Goal: Task Accomplishment & Management: Complete application form

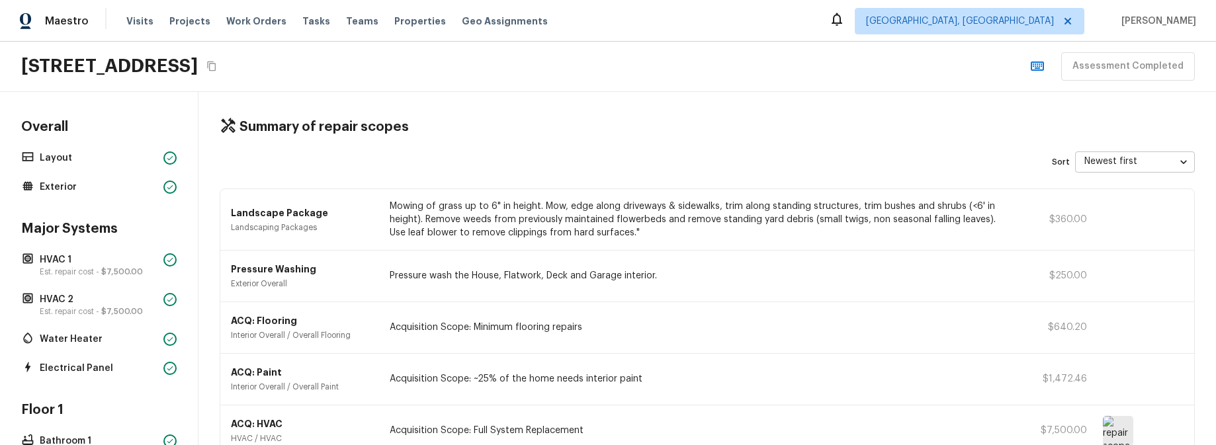
click at [555, 32] on div "Maestro Visits Projects Work Orders Tasks Teams Properties Geo Assignments [GEO…" at bounding box center [608, 21] width 1216 height 42
click at [108, 268] on span "$7,500.00" at bounding box center [122, 272] width 42 height 8
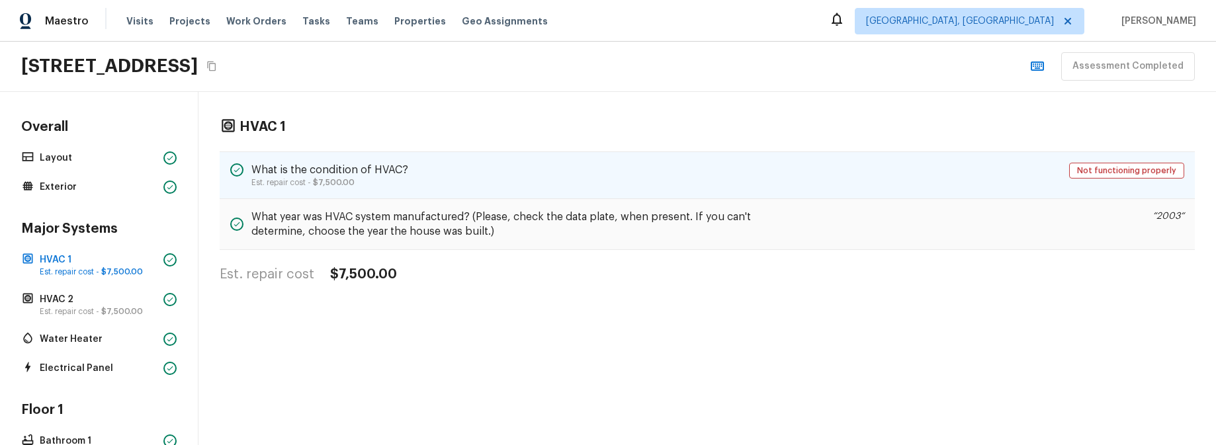
click at [507, 190] on div "What is the condition of HVAC? Est. repair cost - $7,500.00 Not functioning pro…" at bounding box center [707, 175] width 975 height 48
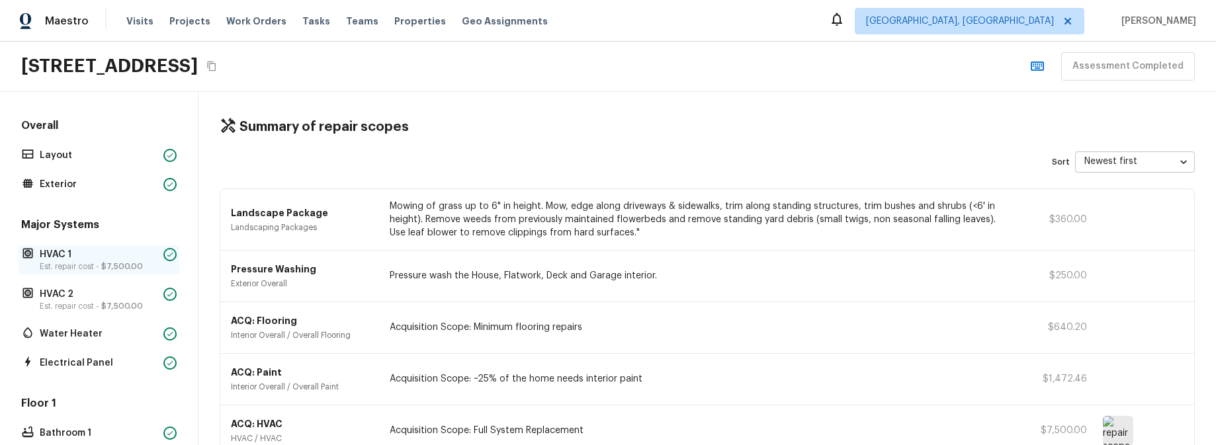
click at [87, 257] on p "HVAC 1" at bounding box center [99, 254] width 118 height 13
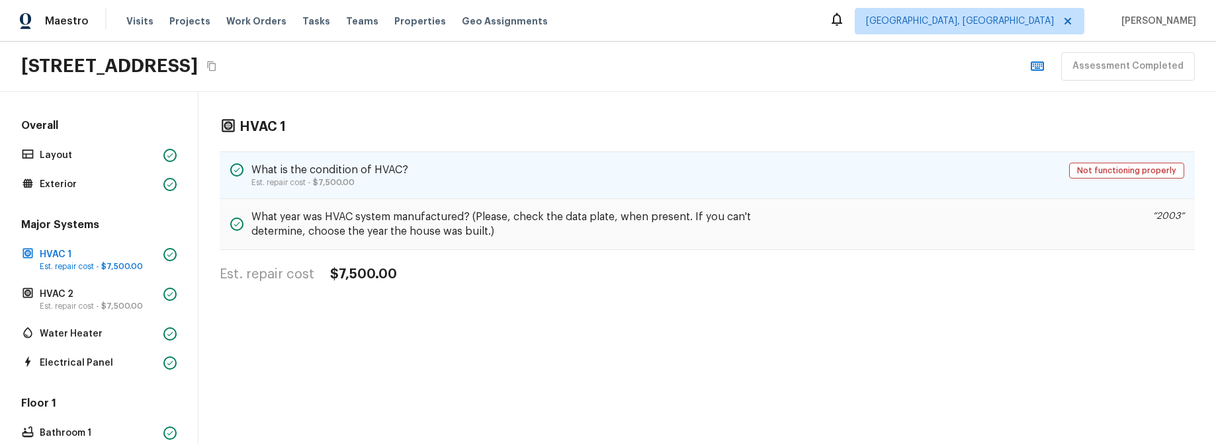
click at [432, 182] on div "What is the condition of HVAC? Est. repair cost - $7,500.00 Not functioning pro…" at bounding box center [707, 175] width 975 height 48
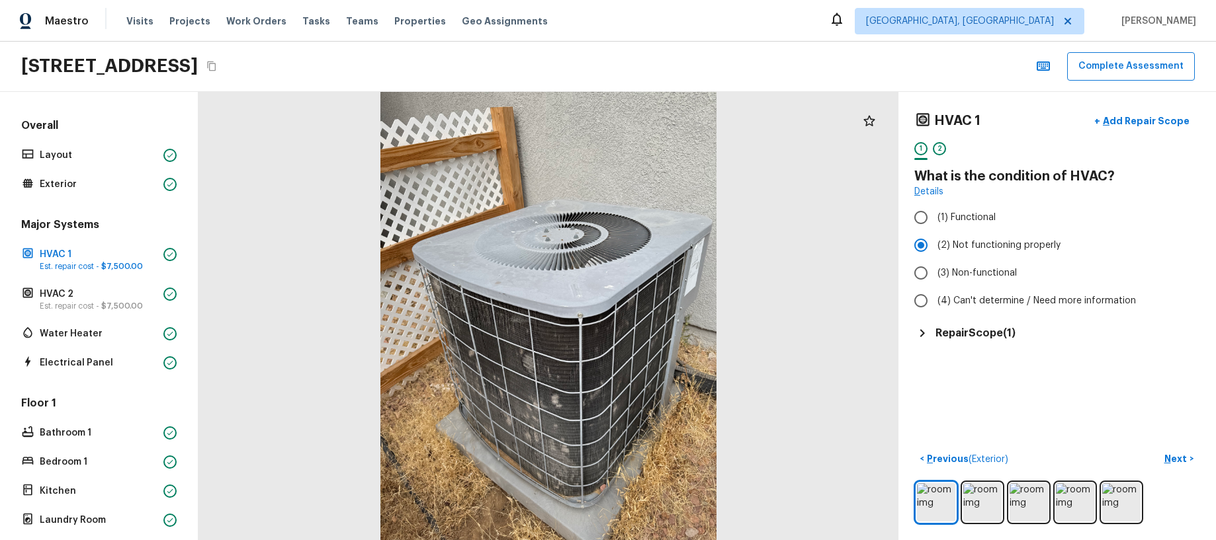
click at [988, 335] on h5 "Repair Scope ( 1 )" at bounding box center [975, 333] width 80 height 15
drag, startPoint x: 988, startPoint y: 334, endPoint x: 1000, endPoint y: 321, distance: 17.3
click at [988, 334] on h5 "Repair Scope ( 1 )" at bounding box center [975, 333] width 80 height 15
click at [1158, 118] on p "Add Repair Scope" at bounding box center [1144, 120] width 89 height 13
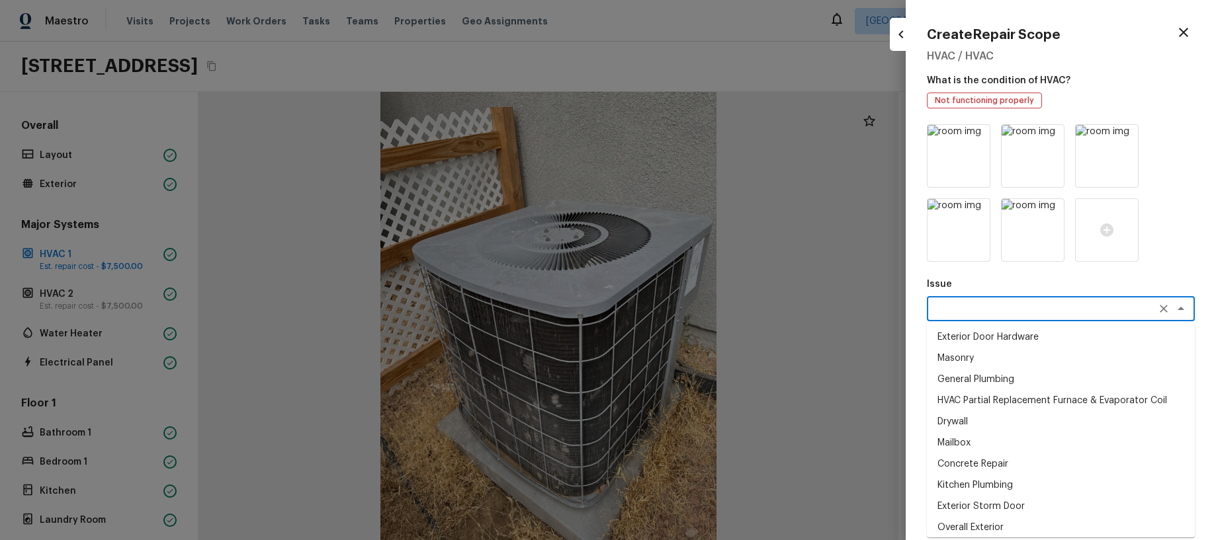
click at [1014, 307] on textarea at bounding box center [1042, 308] width 219 height 13
click at [1005, 335] on li "Exterior Door Hardware" at bounding box center [1061, 337] width 268 height 21
type textarea "Exterior Door Hardware"
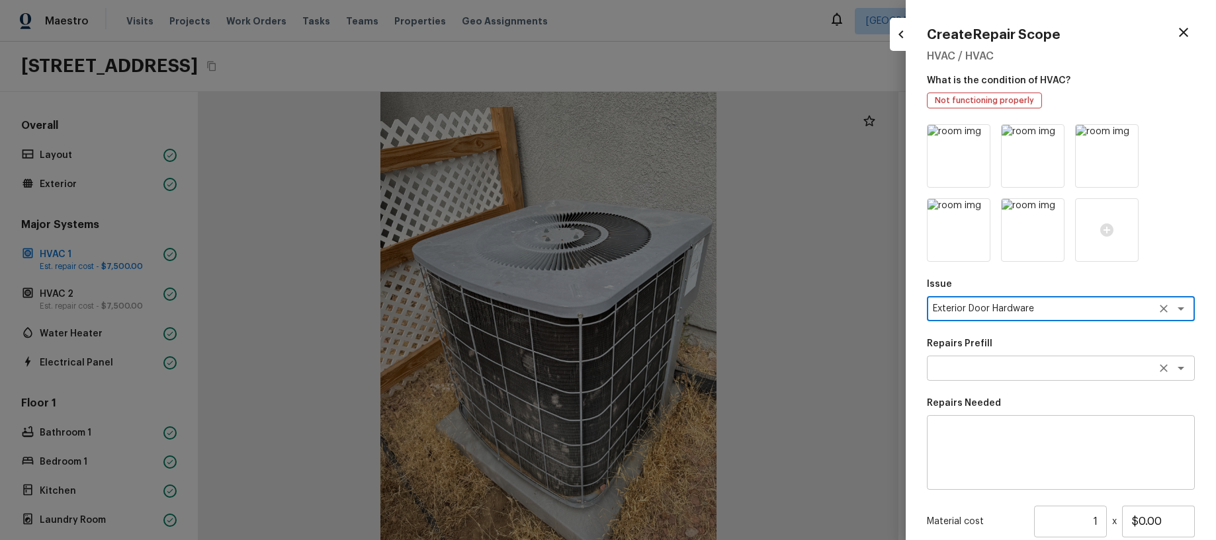
click at [1015, 359] on div "x ​" at bounding box center [1061, 368] width 268 height 25
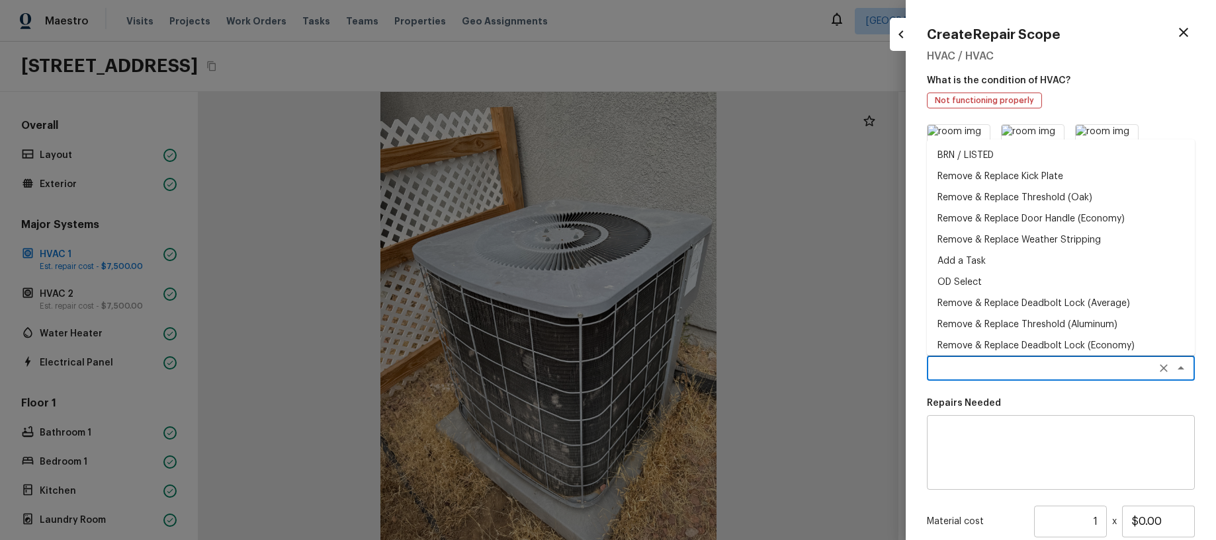
click at [1012, 337] on li "Remove & Replace Deadbolt Lock (Economy)" at bounding box center [1061, 345] width 268 height 21
type textarea "Remove & Replace Deadbolt Lock (Economy)"
type textarea "Remove the exisiting deadbolt lock and replace with new. Haul away and dispose …"
type input "$42.66"
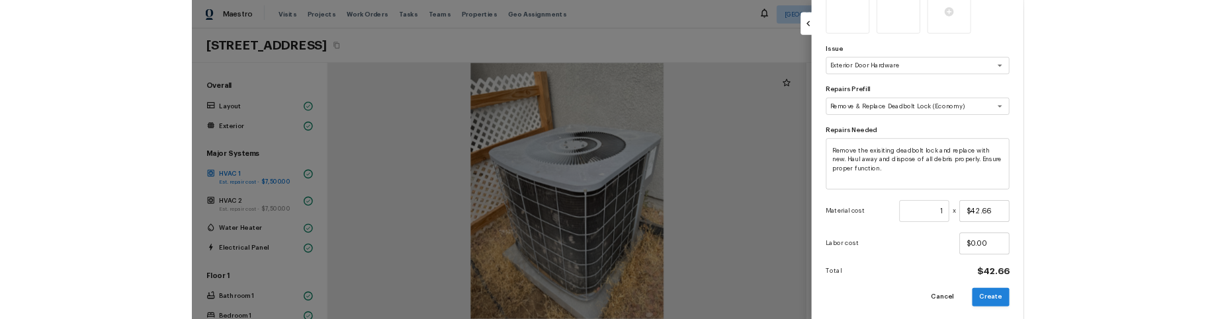
scroll to position [216, 0]
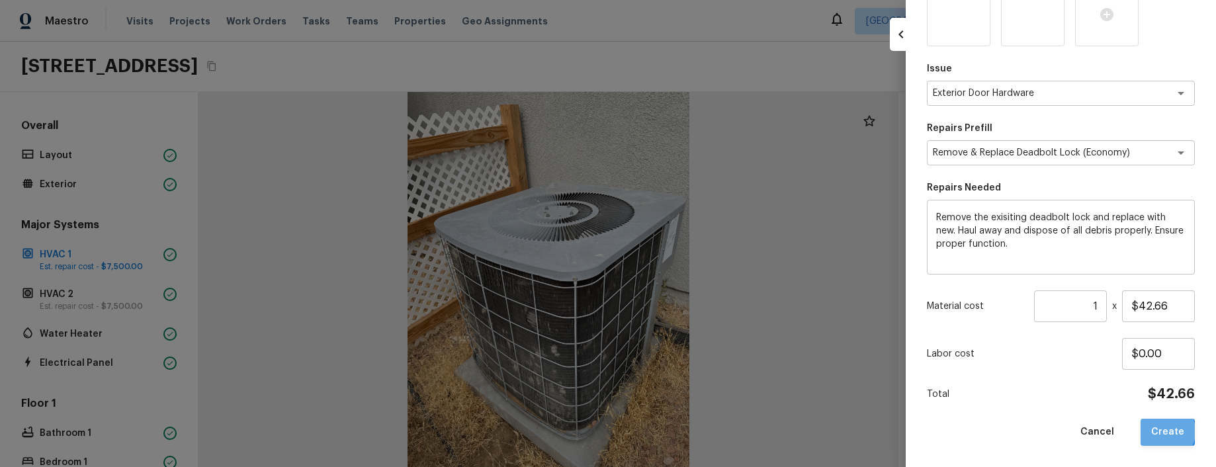
click at [1162, 431] on button "Create" at bounding box center [1167, 432] width 54 height 27
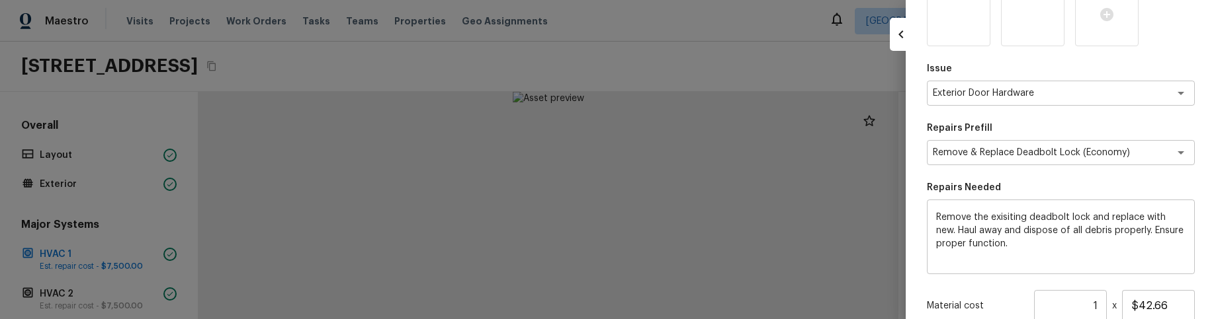
type input "$0.00"
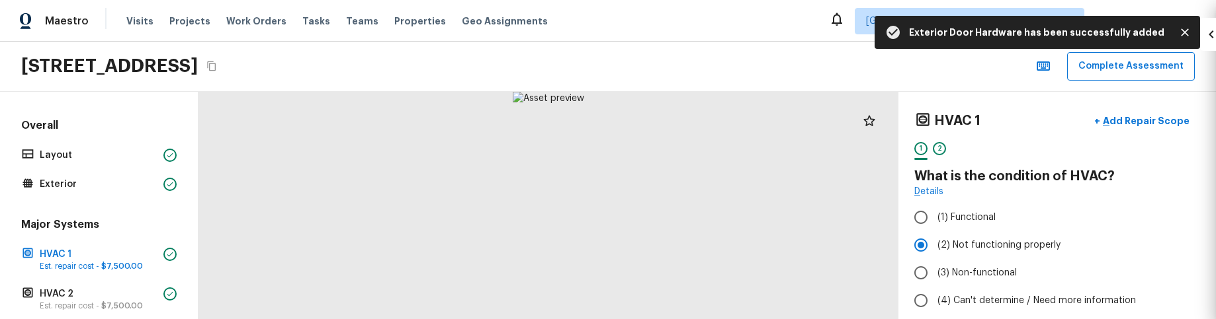
scroll to position [142, 0]
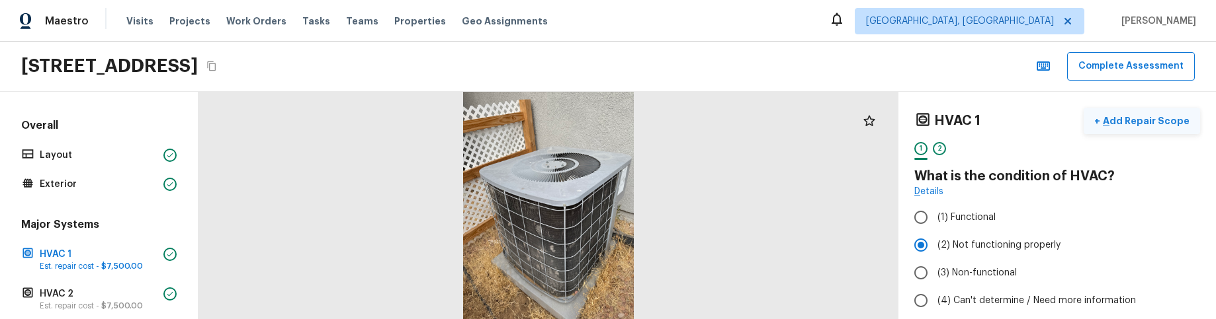
click at [1136, 125] on p "Add Repair Scope" at bounding box center [1144, 120] width 89 height 13
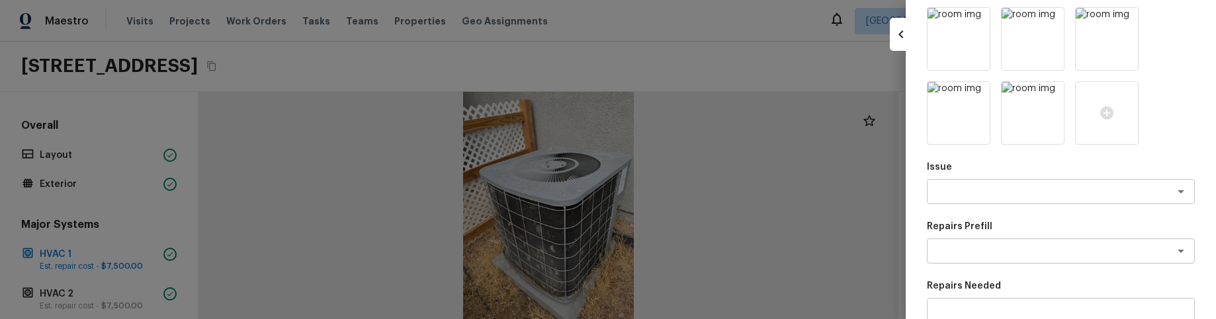
scroll to position [171, 0]
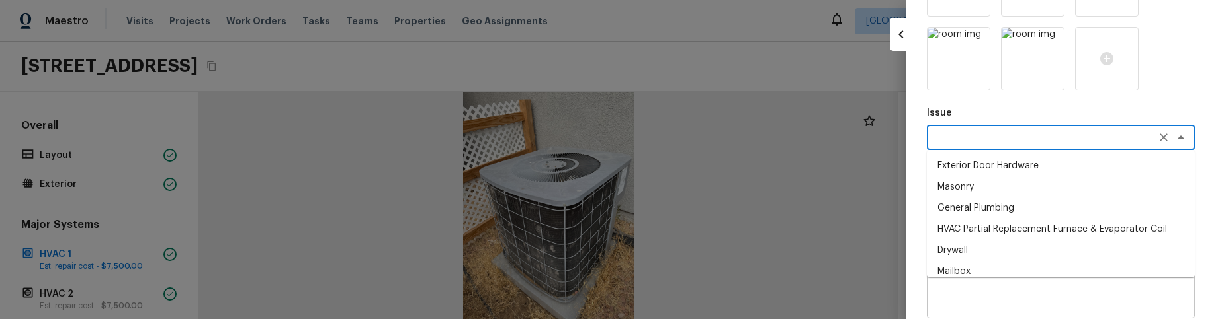
click at [1125, 131] on textarea at bounding box center [1042, 137] width 219 height 13
click at [1077, 189] on li "Masonry" at bounding box center [1061, 187] width 268 height 21
type textarea "Masonry"
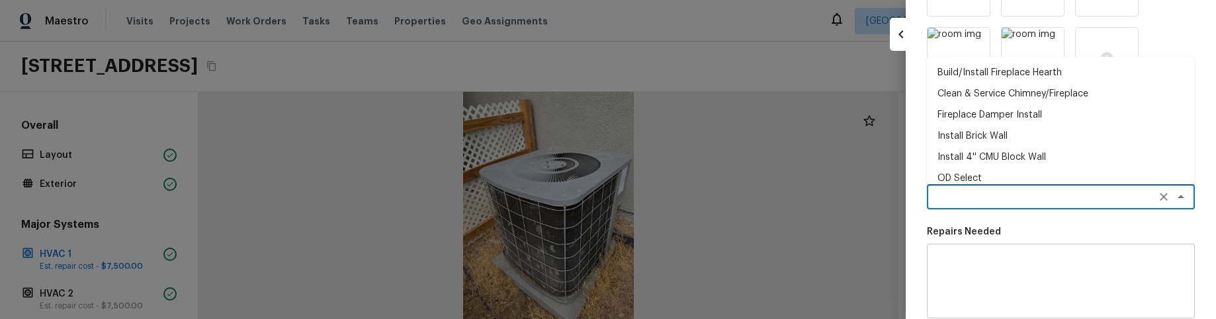
drag, startPoint x: 1073, startPoint y: 200, endPoint x: 1069, endPoint y: 212, distance: 12.6
click at [1073, 200] on textarea at bounding box center [1042, 197] width 219 height 13
click at [1057, 173] on li "OD Select" at bounding box center [1061, 178] width 268 height 21
type textarea "OD Select"
type textarea "Refer to the agreed upon scope document for further details."
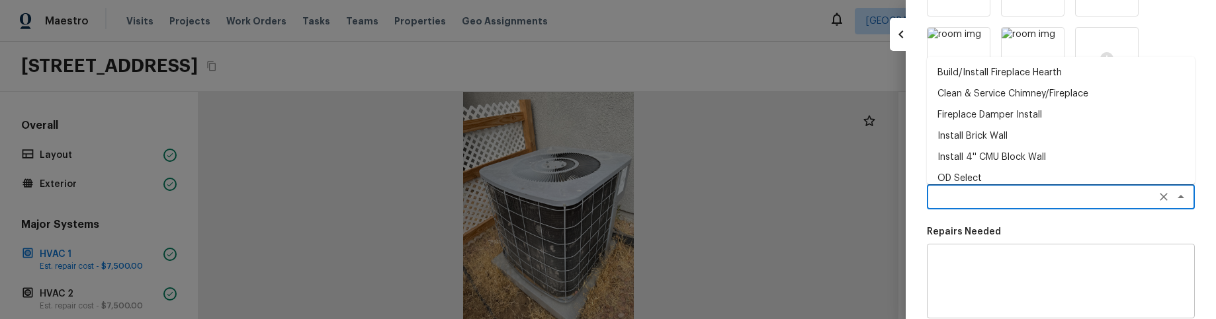
type input "$1.00"
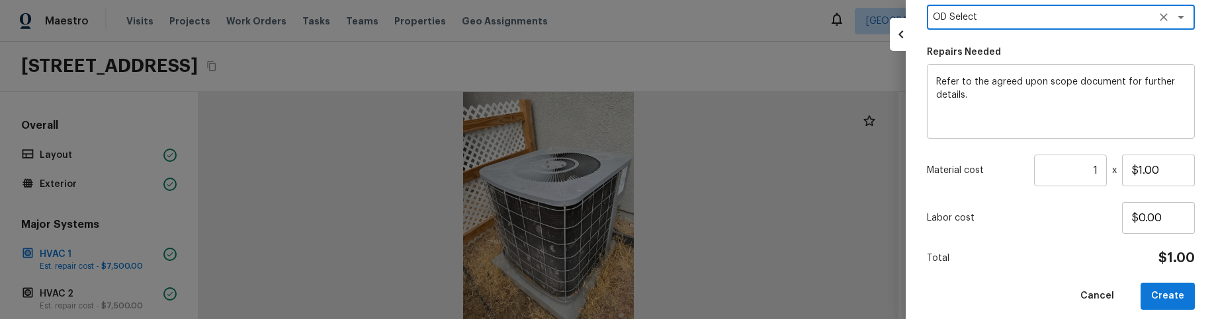
scroll to position [363, 0]
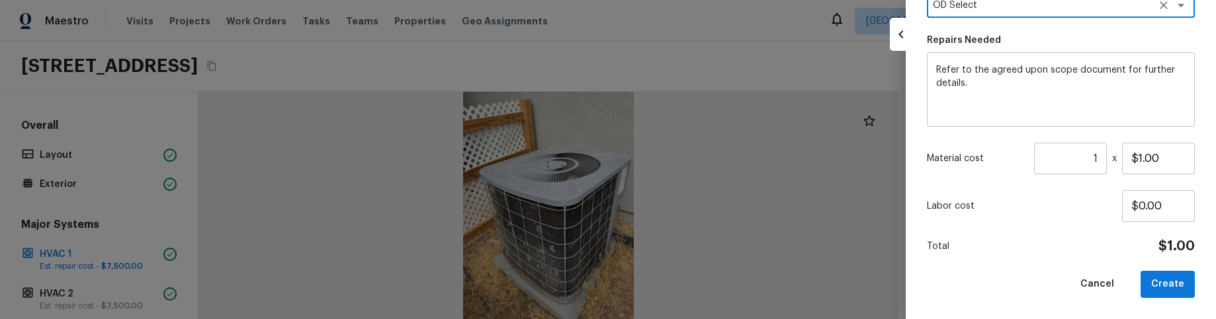
click at [1168, 292] on button "Create" at bounding box center [1167, 284] width 54 height 27
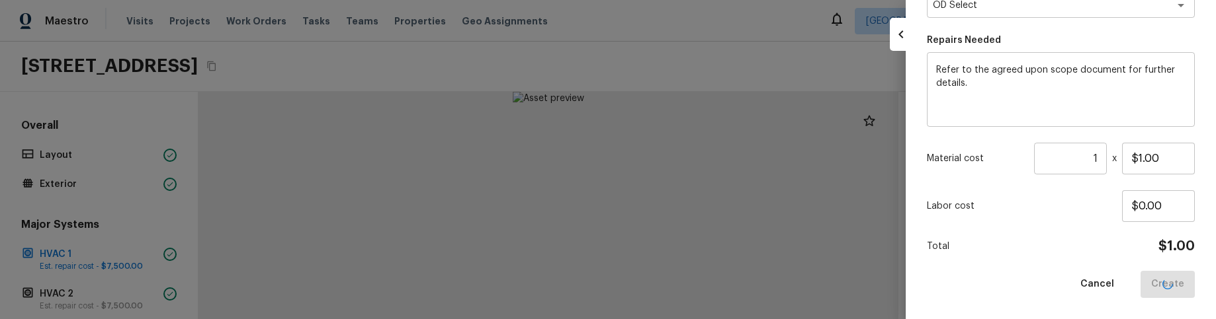
type input "$0.00"
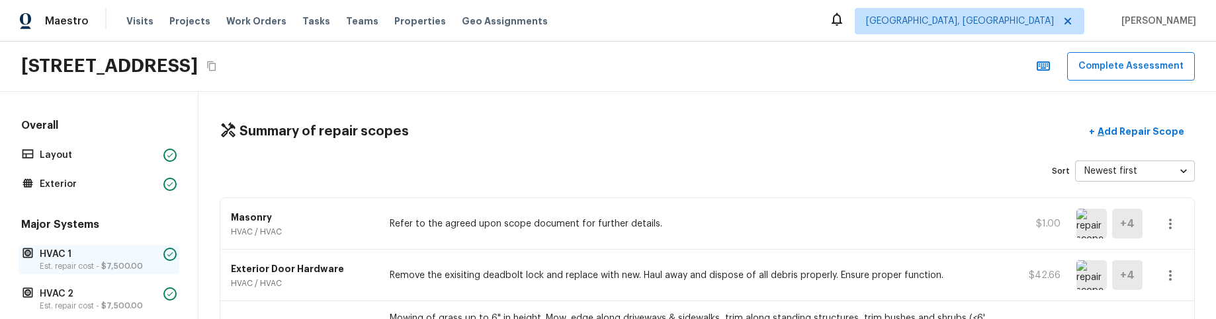
click at [76, 269] on p "Est. repair cost - $7,500.00" at bounding box center [99, 266] width 118 height 11
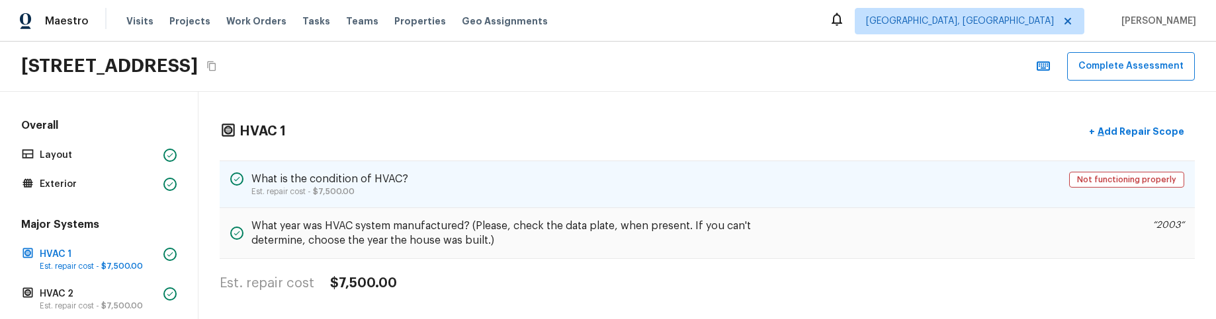
click at [540, 188] on div "What is the condition of HVAC? Est. repair cost - $7,500.00 Not functioning pro…" at bounding box center [707, 185] width 975 height 48
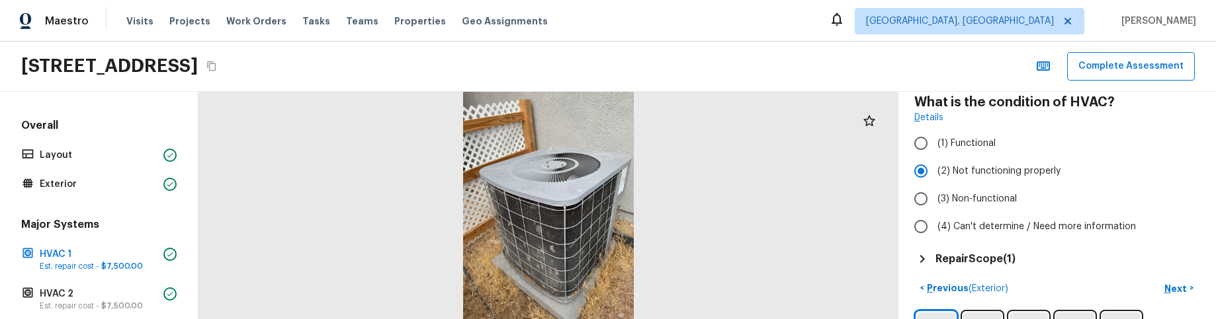
scroll to position [124, 0]
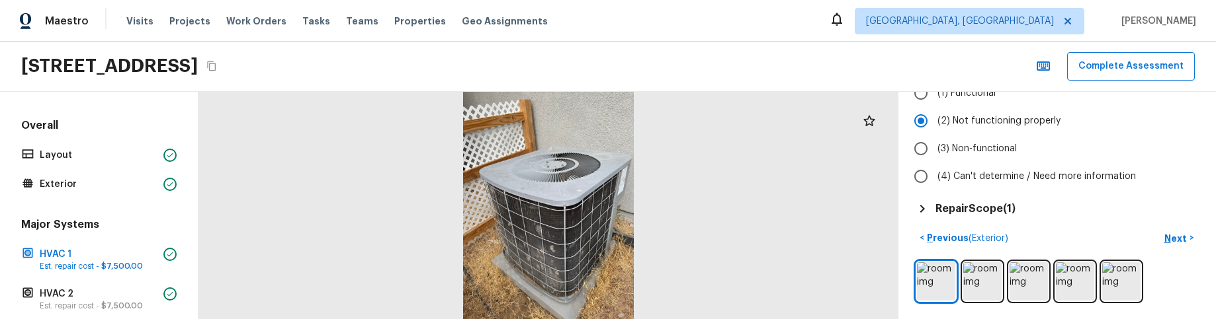
click at [989, 211] on h5 "Repair Scope ( 1 )" at bounding box center [975, 209] width 80 height 15
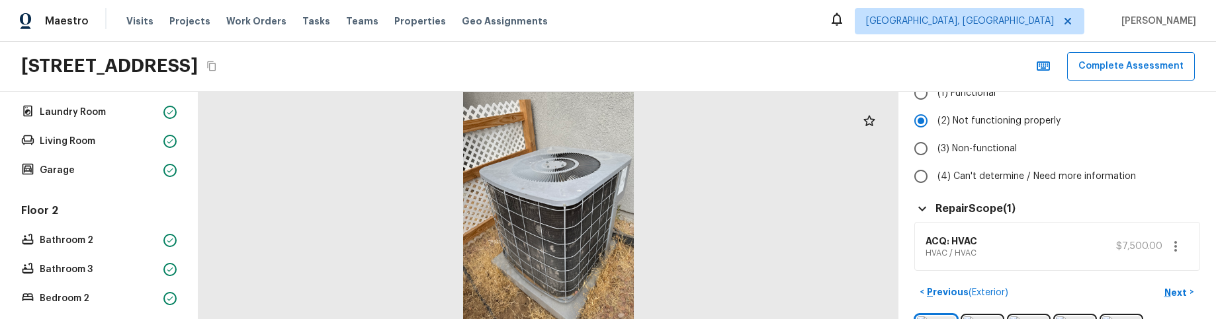
scroll to position [601, 0]
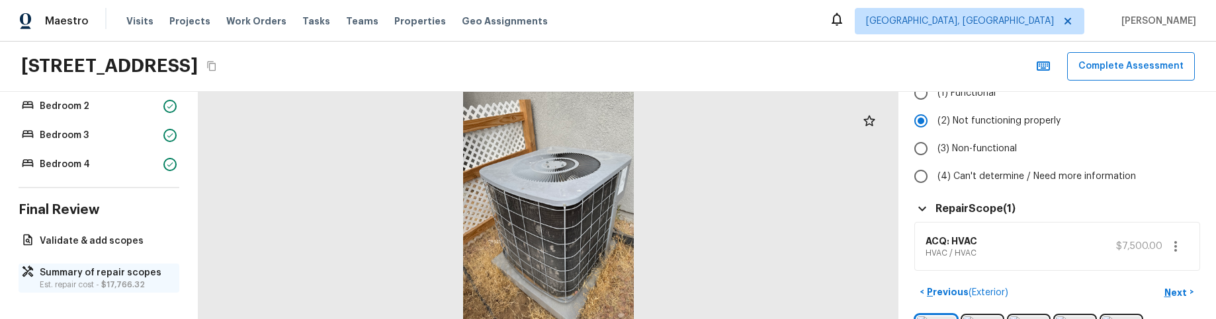
click at [106, 269] on p "Summary of repair scopes" at bounding box center [106, 273] width 132 height 13
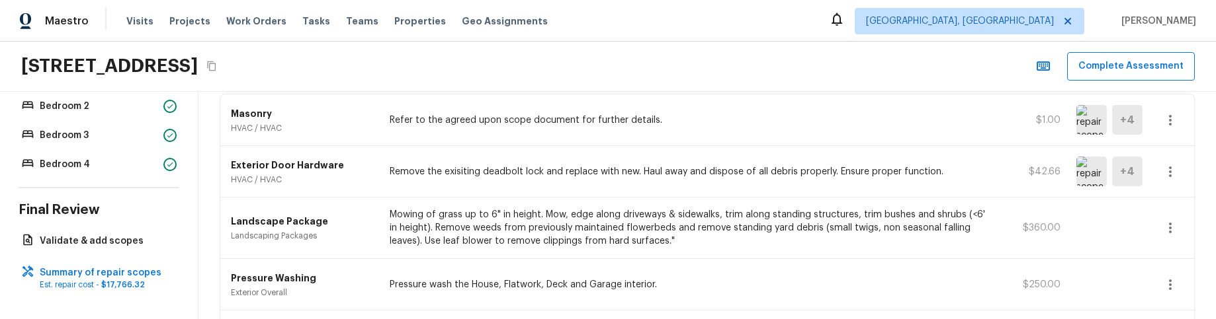
scroll to position [0, 0]
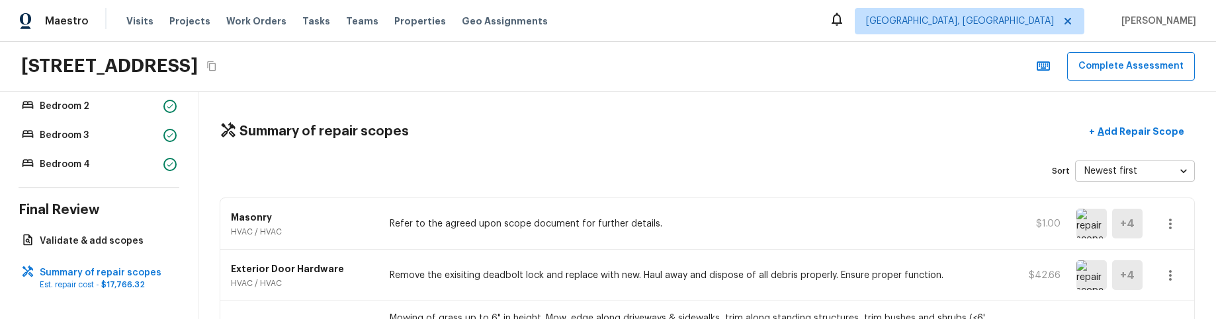
click at [1168, 224] on icon "button" at bounding box center [1170, 224] width 16 height 16
click at [1166, 239] on li "Edit" at bounding box center [1175, 244] width 62 height 40
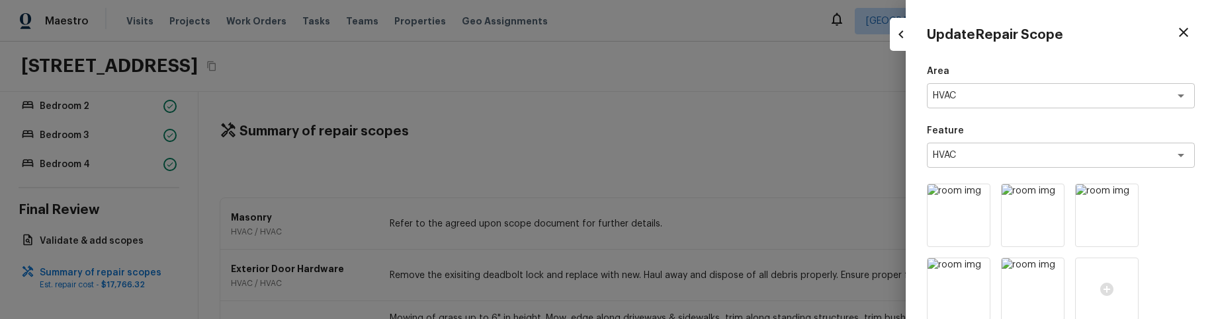
click at [724, 166] on div at bounding box center [608, 159] width 1216 height 319
type input "$0.00"
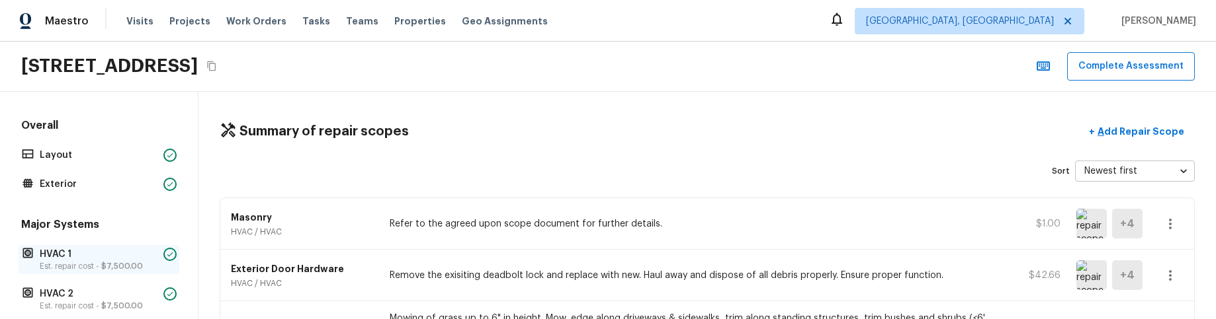
click at [95, 260] on p "HVAC 1" at bounding box center [99, 254] width 118 height 13
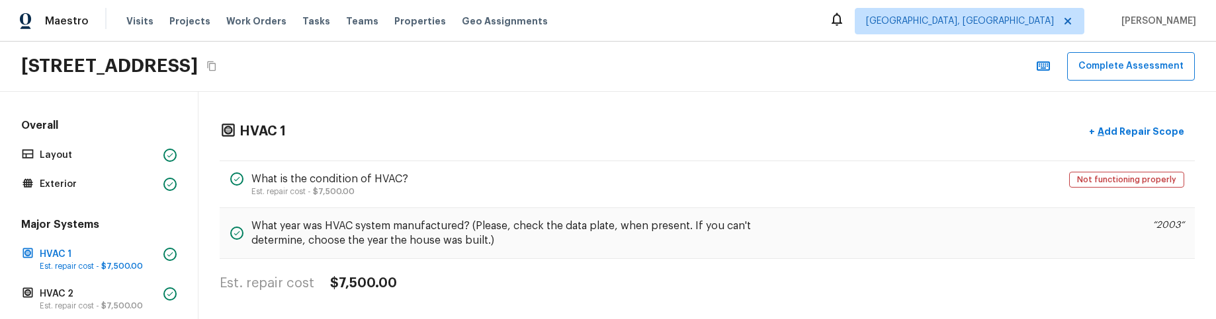
drag, startPoint x: 592, startPoint y: 192, endPoint x: 17, endPoint y: 244, distance: 577.8
click at [592, 192] on div "What is the condition of HVAC? Est. repair cost - $7,500.00 Not functioning pro…" at bounding box center [707, 185] width 975 height 48
